Goal: Book appointment/travel/reservation

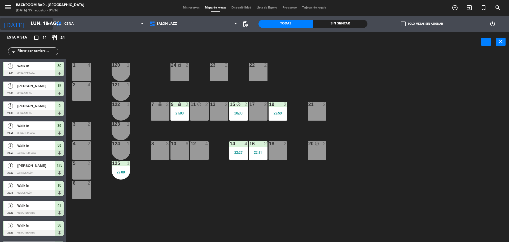
click at [37, 21] on input "lun. 18 ago." at bounding box center [59, 24] width 62 height 11
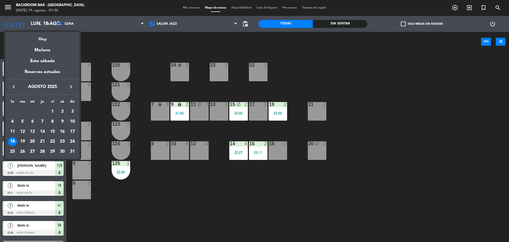
click at [24, 142] on div "19" at bounding box center [22, 141] width 9 height 9
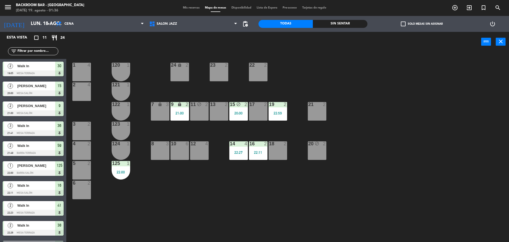
type input "[DATE]"
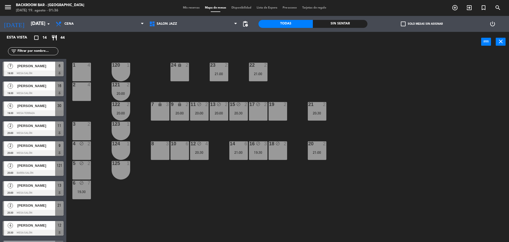
click at [38, 188] on span "[PERSON_NAME]" at bounding box center [36, 186] width 38 height 6
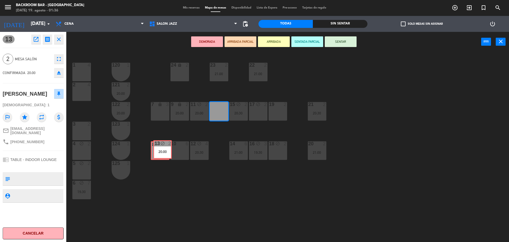
drag, startPoint x: 217, startPoint y: 112, endPoint x: 160, endPoint y: 150, distance: 68.2
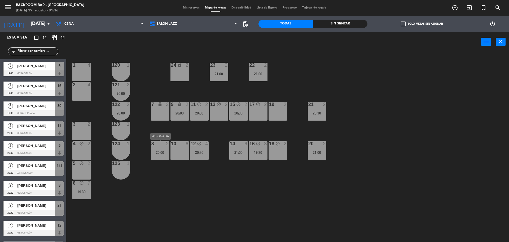
click at [163, 151] on div "20:00" at bounding box center [160, 152] width 19 height 4
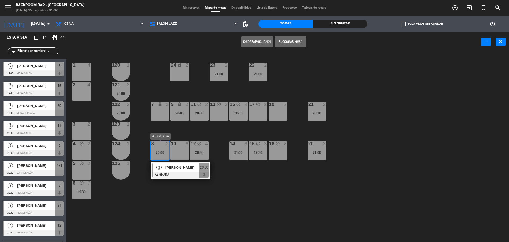
click at [177, 168] on span "[PERSON_NAME]" at bounding box center [183, 167] width 34 height 6
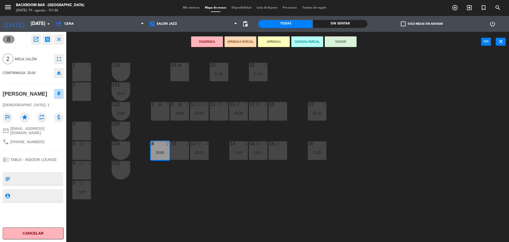
click at [38, 37] on icon "open_in_new" at bounding box center [36, 39] width 6 height 6
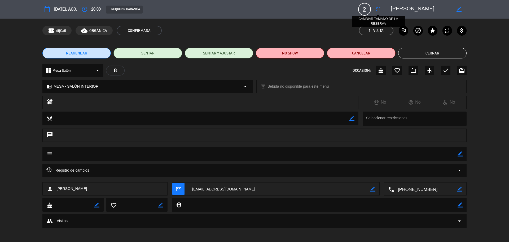
click at [377, 8] on icon "fullscreen" at bounding box center [378, 9] width 6 height 6
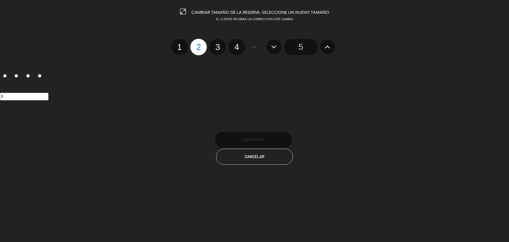
click at [216, 46] on label "3" at bounding box center [218, 47] width 16 height 16
click at [216, 44] on input "3" at bounding box center [216, 42] width 3 height 3
radio input "true"
radio input "false"
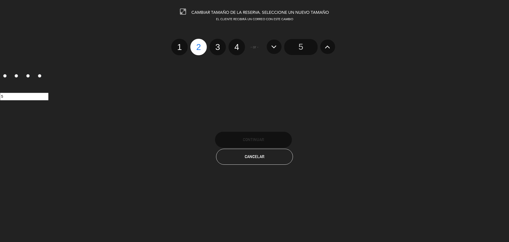
radio input "false"
radio input "true"
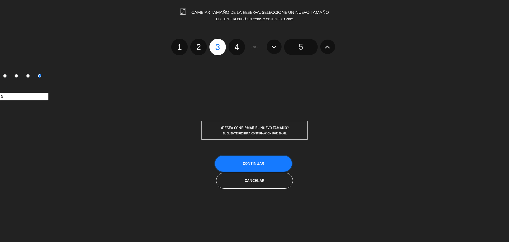
click at [267, 163] on button "Continuar" at bounding box center [253, 163] width 77 height 16
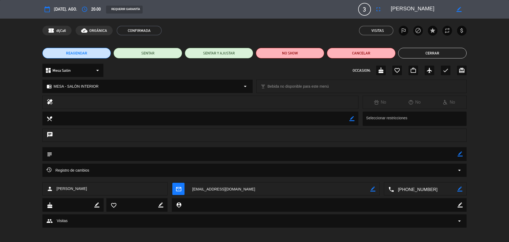
click at [426, 52] on button "Cerrar" at bounding box center [432, 53] width 68 height 11
